Goal: Task Accomplishment & Management: Use online tool/utility

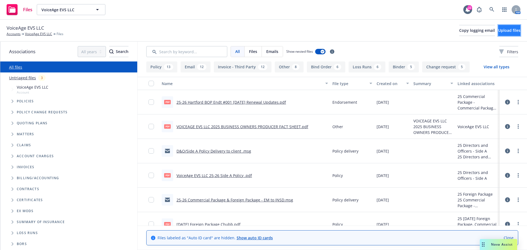
click at [499, 30] on span "Upload files" at bounding box center [510, 30] width 22 height 5
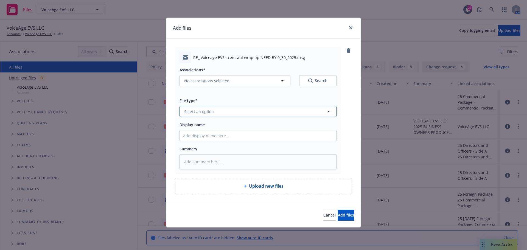
click at [196, 112] on span "Select an option" at bounding box center [199, 112] width 30 height 6
type input "email"
click at [191, 124] on span "Email" at bounding box center [190, 127] width 10 height 6
click at [191, 137] on input "Display name" at bounding box center [258, 135] width 157 height 10
type textarea "x"
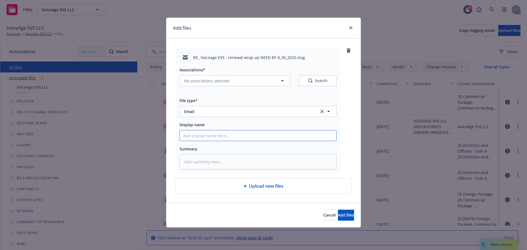
type input "7"
type textarea "x"
type input "7/"
type textarea "x"
type input "7/2"
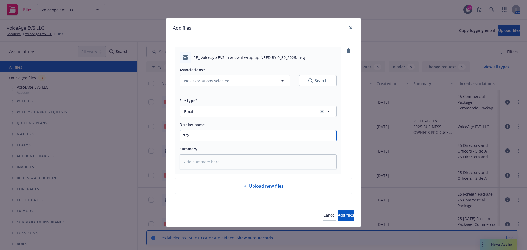
type textarea "x"
type input "7/21"
type textarea "x"
type input "7/21/"
type textarea "x"
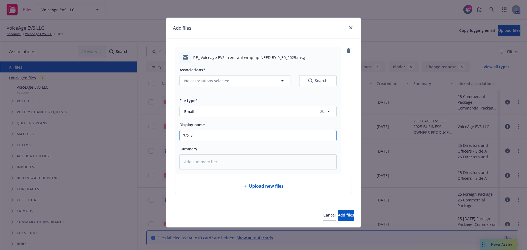
type input "7/21/2"
type textarea "x"
type input "[DATE]"
type textarea "x"
type input "7/21/202"
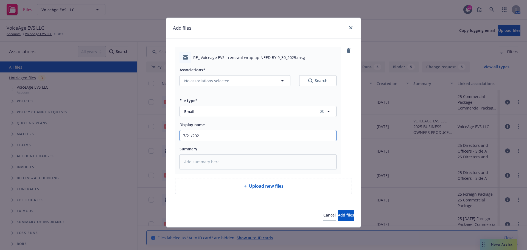
type textarea "x"
type input "[DATE]"
type textarea "x"
type input "[DATE]"
type textarea "x"
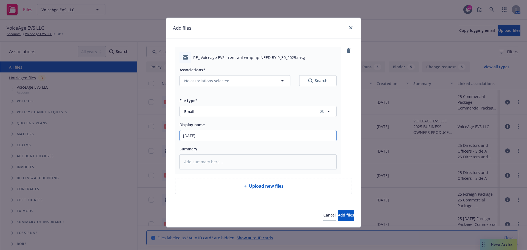
type input "[DATE] B"
type textarea "x"
type input "[DATE] BO"
type textarea "x"
type input "[DATE] BOP"
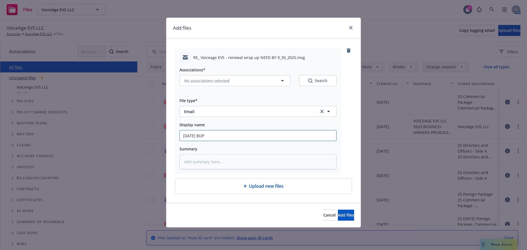
type textarea "x"
type input "[DATE] BOP"
type textarea "x"
type input "[DATE] BOP &"
type textarea "x"
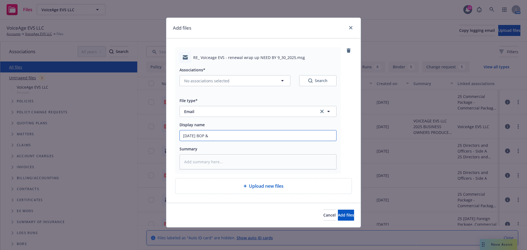
type input "[DATE] BOP &"
type textarea "x"
type input "[DATE] BOP & F"
type textarea "x"
type input "[DATE] BOP & Fo"
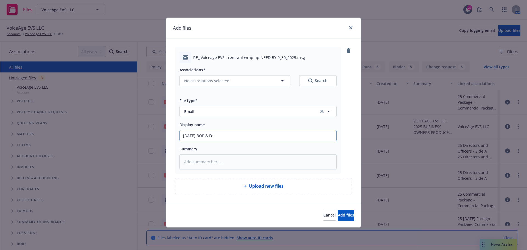
type textarea "x"
type input "[DATE] BOP & For"
type textarea "x"
type input "[DATE] BOP & Fore"
type textarea "x"
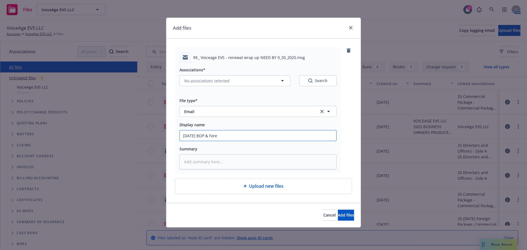
type input "[DATE] BOP & Forei"
type textarea "x"
type input "[DATE] BOP & Foreig"
type textarea "x"
type input "[DATE] BOP & Foreign"
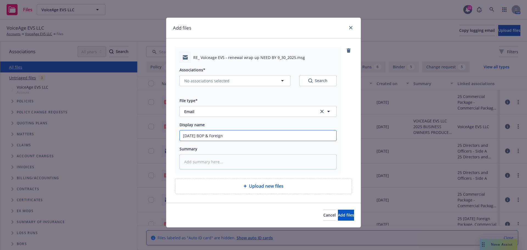
type textarea "x"
type input "[DATE] BOP & Foreign"
type textarea "x"
type input "[DATE] BOP & Foreign P"
type textarea "x"
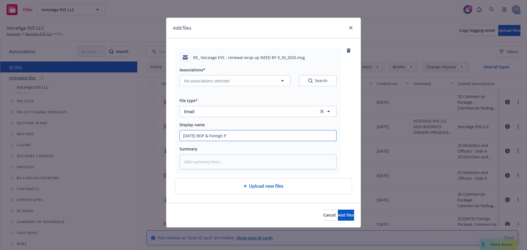
type input "[DATE] BOP & Foreign Pa"
type textarea "x"
type input "[DATE] BOP & Foreign Pac"
type textarea "x"
type input "[DATE] BOP & Foreign Packa"
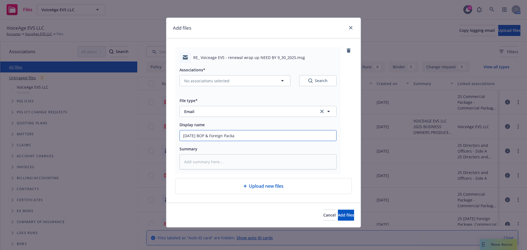
type textarea "x"
type input "[DATE] BOP & Foreign Packag"
type textarea "x"
type input "[DATE] BOP & Foreign Package"
type textarea "x"
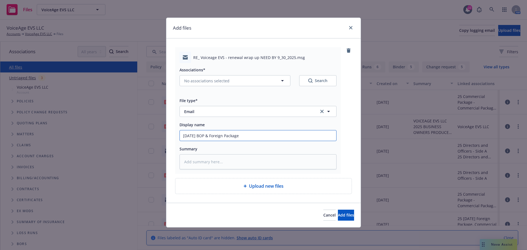
type input "[DATE] BOP & Foreign Package"
type textarea "x"
type input "[DATE] BOP & Foreign Package -"
type textarea "x"
type input "[DATE] BOP & Foreign Package -"
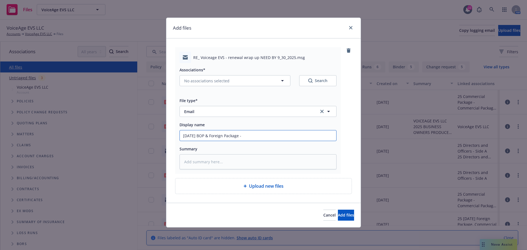
type textarea "x"
type input "[DATE] BOP & Foreign Package - r"
type textarea "x"
type input "[DATE] BOP & Foreign Package - re"
type textarea "x"
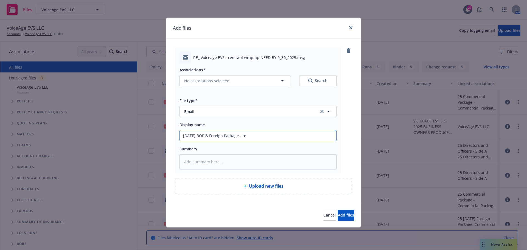
type input "[DATE] BOP & Foreign Package - ren"
type textarea "x"
type input "[DATE] BOP & Foreign Package - [PERSON_NAME]"
type textarea "x"
type input "[DATE] BOP & Foreign Package - renew"
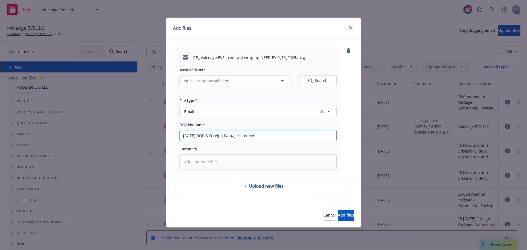
type textarea "x"
type input "[DATE] BOP & Foreign Package - renewa"
type textarea "x"
type input "[DATE] BOP & Foreign Package - renewal"
type textarea "x"
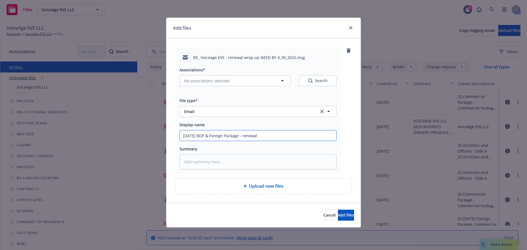
type input "[DATE] BOP & Foreign Package - renewal"
type textarea "x"
type input "[DATE] BOP & Foreign Package - renewal w"
type textarea "x"
type input "[DATE] BOP & Foreign Package - renewal wr"
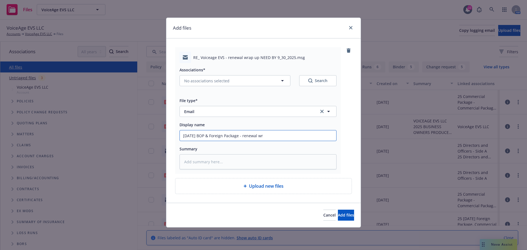
type textarea "x"
type input "[DATE] BOP & Foreign Package - renewal wra"
type textarea "x"
type input "[DATE] BOP & Foreign Package - renewal wrap"
type textarea "x"
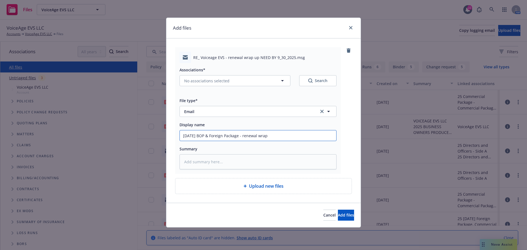
type input "[DATE] BOP & Foreign Package - renewal wrap"
type textarea "x"
type input "[DATE] BOP & Foreign Package - renewal wrap u"
type textarea "x"
type input "[DATE] BOP & Foreign Package - renewal wrap up"
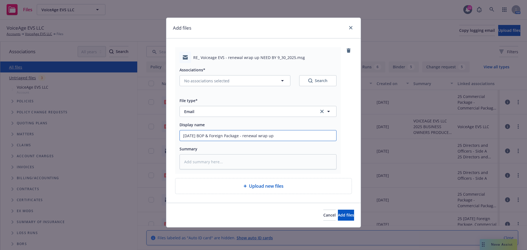
type textarea "x"
type input "[DATE] BOP & Foreign Package - renewal wrap up"
type textarea "x"
type input "[DATE] BOP & Foreign Package - renewal wrap up i"
type textarea "x"
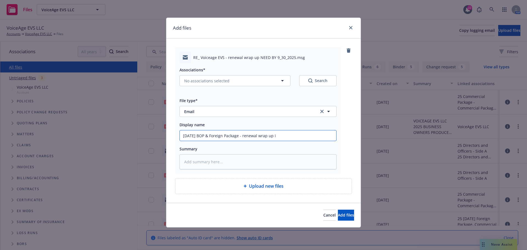
type input "[DATE] BOP & Foreign Package - renewal wrap up in"
type textarea "x"
type input "[DATE] BOP & Foreign Package - renewal wrap up ins"
type textarea "x"
type input "[DATE] BOP & Foreign Package - renewal wrap up inst"
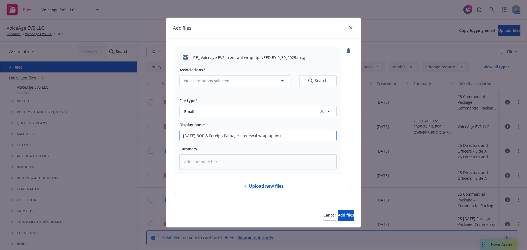
type textarea "x"
type input "[DATE] BOP & Foreign Package - renewal wrap up instr"
type textarea "x"
type input "[DATE] BOP & Foreign Package - renewal wrap up instru"
type textarea "x"
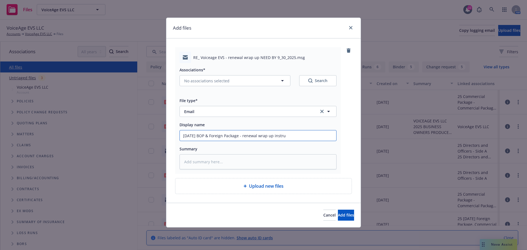
type input "[DATE] BOP & Foreign Package - renewal wrap up instruc"
type textarea "x"
type input "[DATE] BOP & Foreign Package - renewal wrap up instruct"
type textarea "x"
type input "[DATE] BOP & Foreign Package - renewal wrap up instructi"
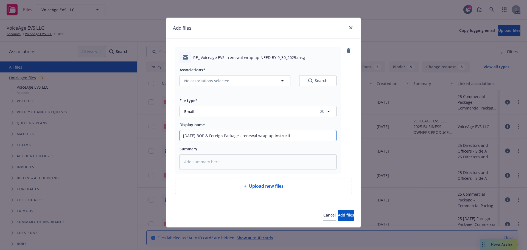
type textarea "x"
type input "[DATE] BOP & Foreign Package - renewal wrap up instructio"
type textarea "x"
type input "[DATE] BOP & Foreign Package - renewal wrap up instruction"
type textarea "x"
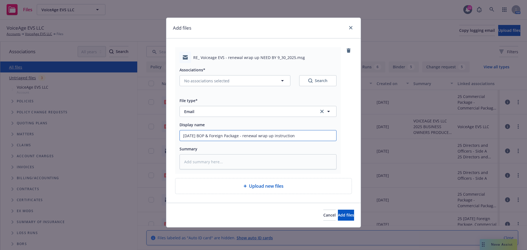
type input "[DATE] BOP & Foreign Package - renewal wrap up instructions"
type textarea "x"
type input "[DATE] BOP & Foreign Package - renewal wrap up instructions"
type textarea "x"
type input "[DATE] BOP & Foreign Package - renewal wrap up instructions t"
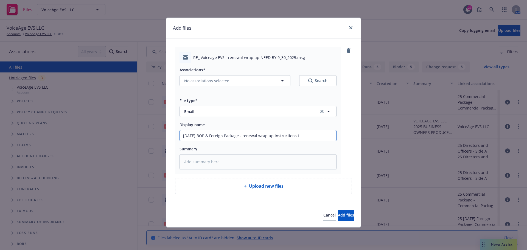
type textarea "x"
type input "[DATE] BOP & Foreign Package - renewal wrap up instructions to"
type textarea "x"
type input "[DATE] BOP & Foreign Package - renewal wrap up instructions to"
type textarea "x"
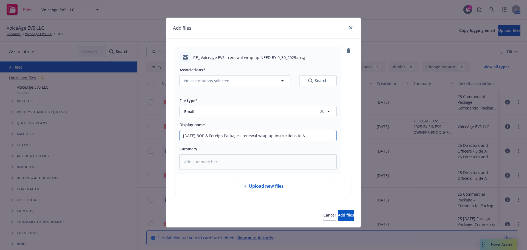
type input "[DATE] BOP & Foreign Package - renewal wrap up instructions to AC"
type textarea "x"
type input "[DATE] BOP & Foreign Package - renewal wrap up instructions to AC"
click at [235, 82] on button "No associations selected" at bounding box center [235, 80] width 111 height 11
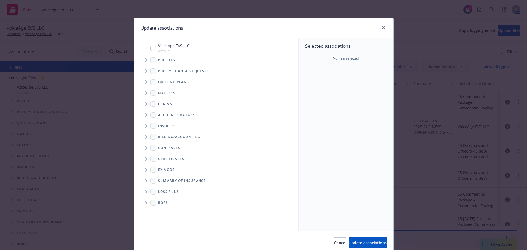
click at [145, 59] on icon "Tree Example" at bounding box center [146, 60] width 2 height 3
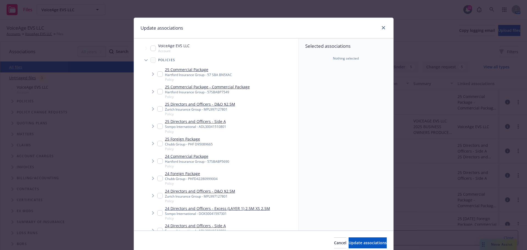
type textarea "x"
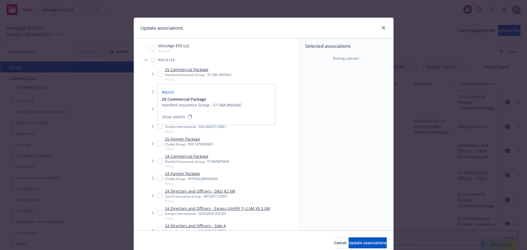
click at [157, 73] on input "Tree Example" at bounding box center [159, 73] width 5 height 5
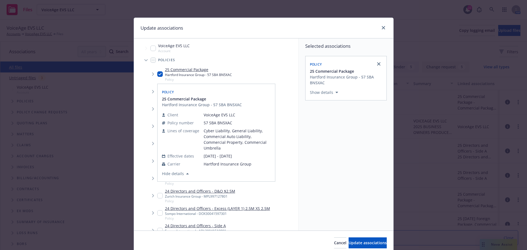
click at [159, 73] on input "Tree Example" at bounding box center [159, 73] width 5 height 5
checkbox input "false"
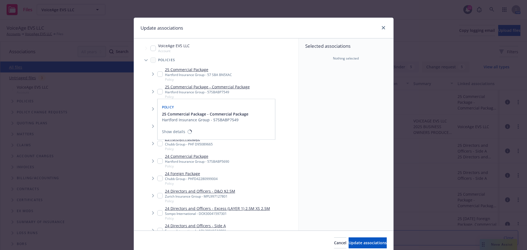
click at [157, 91] on input "Tree Example" at bounding box center [159, 91] width 5 height 5
checkbox input "true"
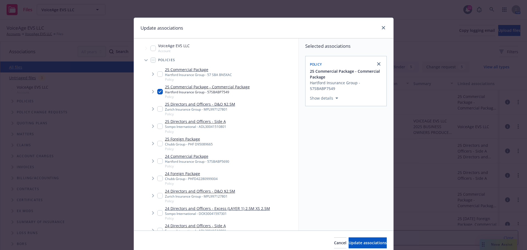
click at [160, 144] on input "Tree Example" at bounding box center [159, 143] width 5 height 5
checkbox input "true"
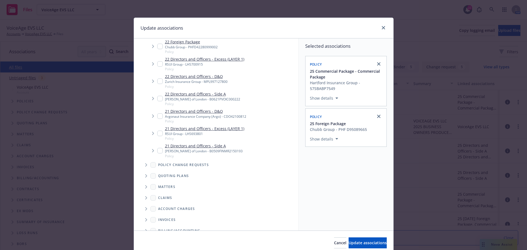
scroll to position [357, 0]
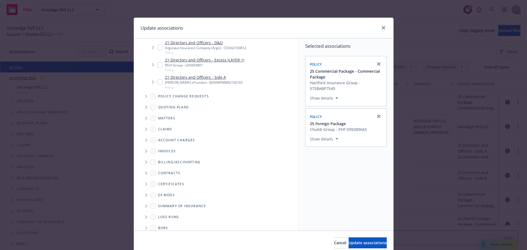
click at [145, 96] on icon "Tree Example" at bounding box center [146, 96] width 2 height 3
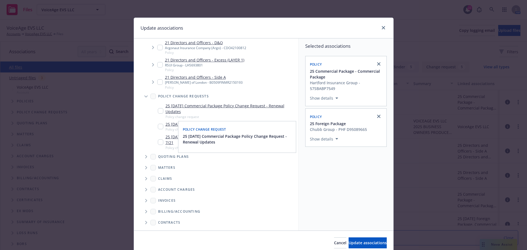
click at [158, 112] on input "Tree Example" at bounding box center [160, 110] width 5 height 5
checkbox input "true"
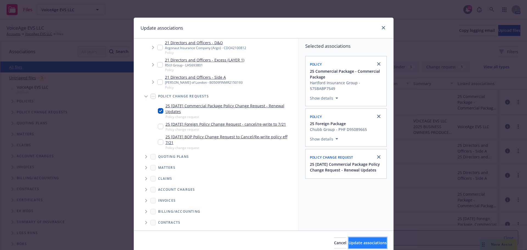
click at [349, 242] on span "Update associations" at bounding box center [368, 242] width 38 height 5
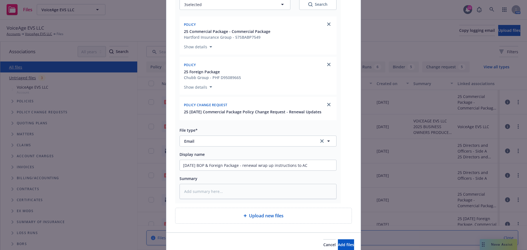
scroll to position [101, 0]
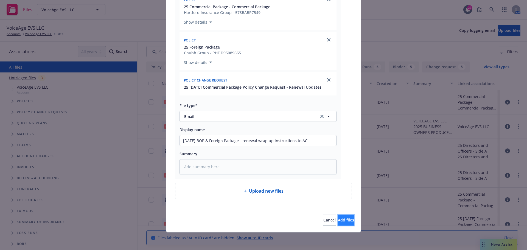
click at [338, 221] on span "Add files" at bounding box center [346, 220] width 16 height 5
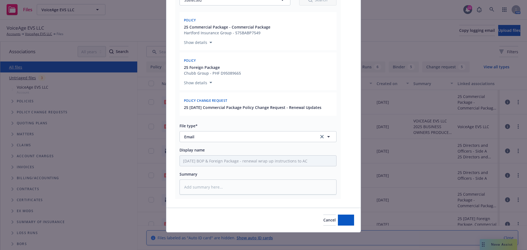
scroll to position [81, 0]
type textarea "x"
